Goal: Find specific page/section: Find specific page/section

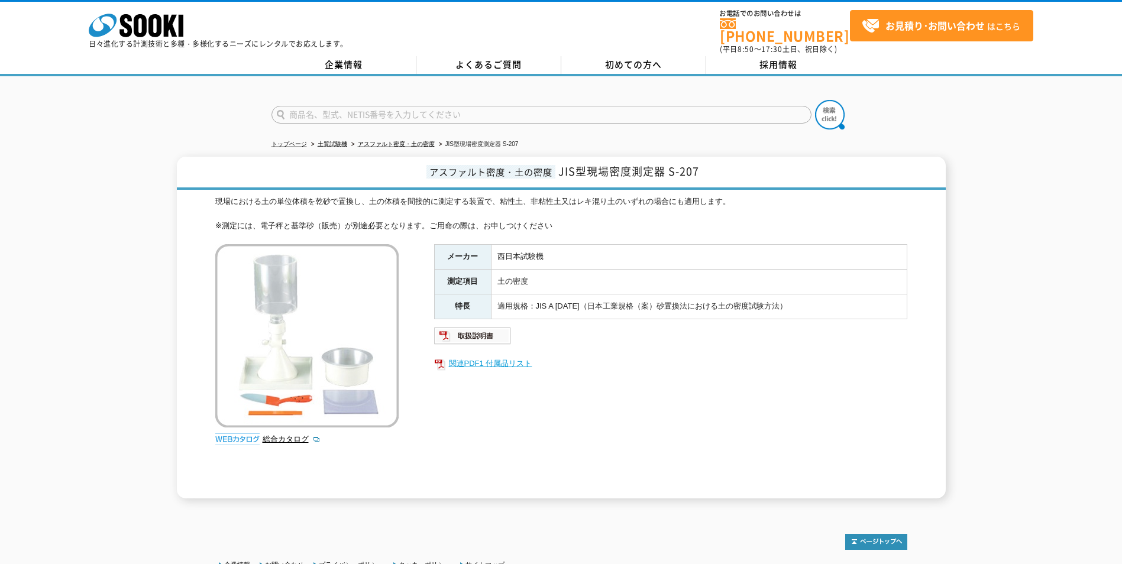
click at [510, 360] on link "関連PDF1 付属品リスト" at bounding box center [670, 363] width 473 height 15
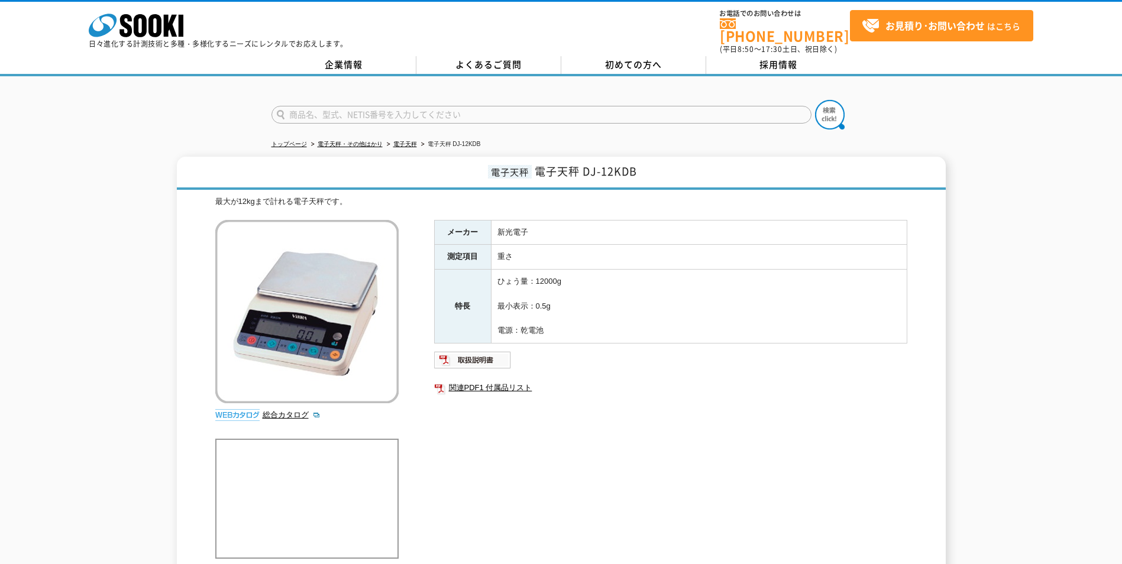
click at [573, 108] on input "text" at bounding box center [542, 115] width 540 height 18
type input "基準砂"
click at [815, 100] on button at bounding box center [830, 115] width 30 height 30
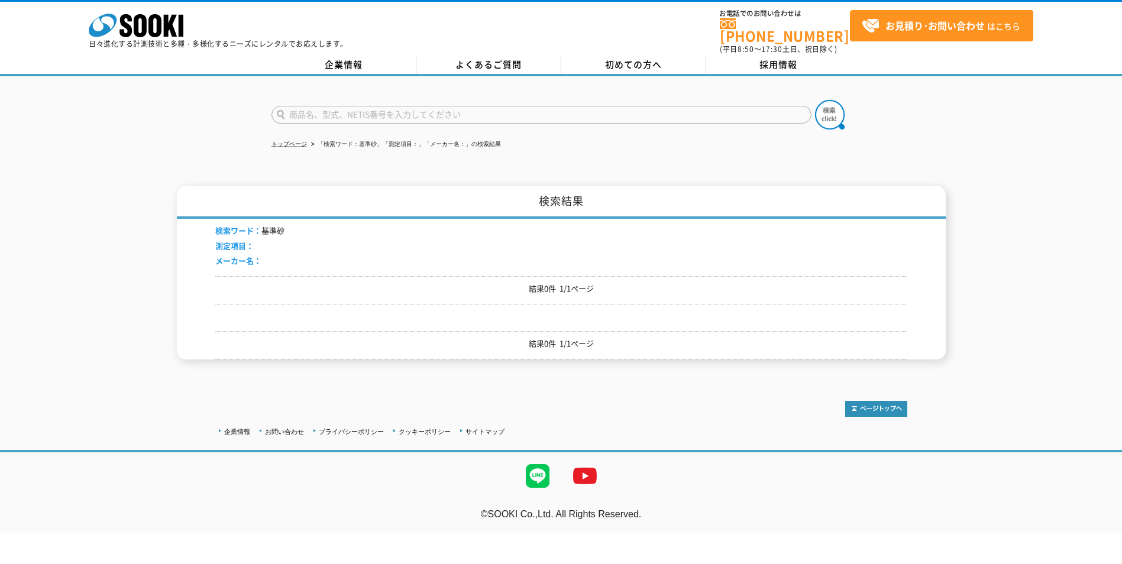
click at [392, 113] on input "text" at bounding box center [542, 115] width 540 height 18
type input "密度測定器"
